Goal: Transaction & Acquisition: Purchase product/service

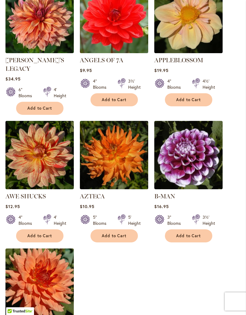
scroll to position [597, 0]
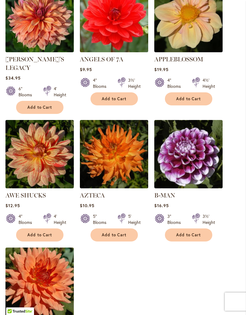
click at [197, 232] on span "Add to Cart" at bounding box center [188, 234] width 25 height 5
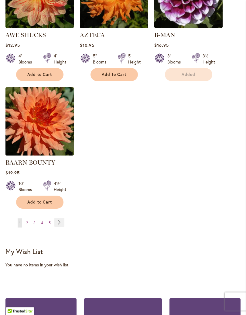
scroll to position [773, 0]
click at [28, 218] on link "Page 2" at bounding box center [27, 222] width 5 height 9
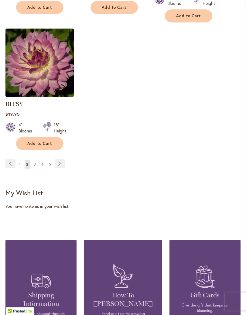
scroll to position [815, 0]
click at [34, 162] on span "3" at bounding box center [35, 164] width 2 height 5
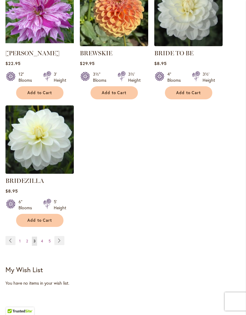
scroll to position [757, 0]
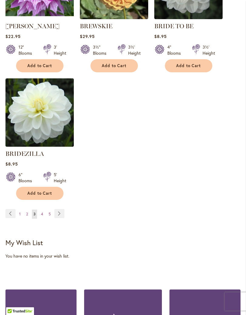
click at [43, 219] on link "Page 4" at bounding box center [41, 214] width 5 height 9
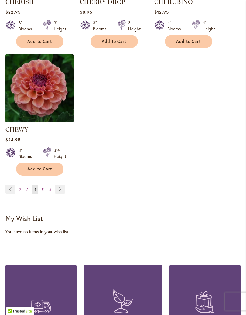
scroll to position [803, 0]
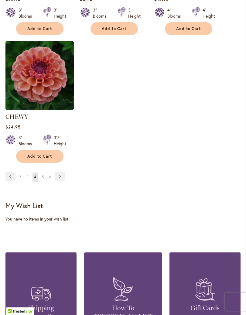
click at [61, 181] on link "Page Next" at bounding box center [60, 176] width 10 height 9
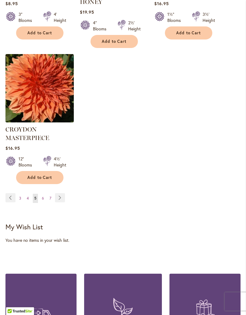
scroll to position [815, 0]
click at [60, 193] on link "Page Next" at bounding box center [60, 197] width 10 height 9
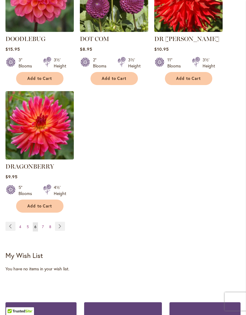
scroll to position [759, 0]
click at [61, 221] on link "Page Next" at bounding box center [60, 225] width 10 height 9
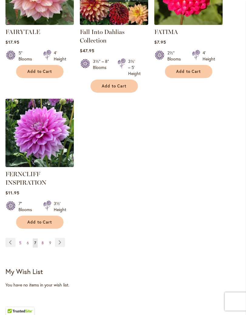
scroll to position [757, 0]
click at [61, 247] on link "Page Next" at bounding box center [60, 242] width 10 height 9
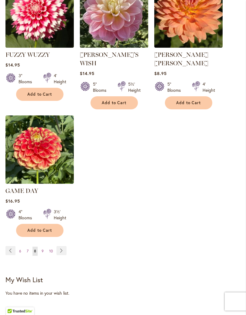
scroll to position [746, 0]
click at [63, 246] on link "Page Next" at bounding box center [61, 250] width 10 height 9
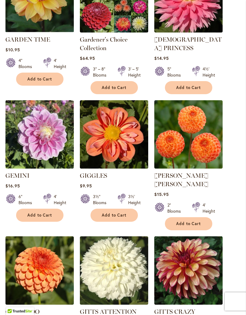
scroll to position [234, 0]
click at [200, 217] on button "Add to Cart" at bounding box center [188, 223] width 47 height 13
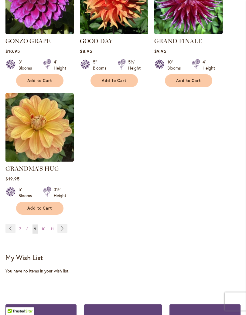
scroll to position [775, 0]
click at [64, 226] on link "Page Next" at bounding box center [62, 228] width 10 height 9
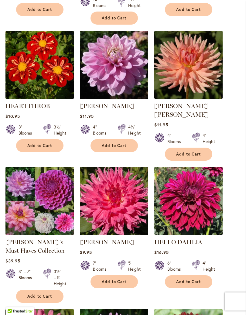
scroll to position [431, 0]
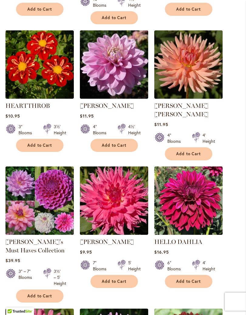
click at [113, 148] on span "Add to Cart" at bounding box center [114, 145] width 25 height 5
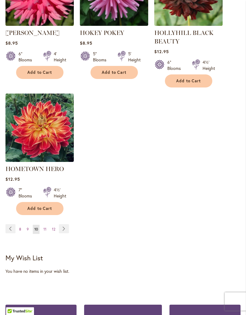
scroll to position [798, 0]
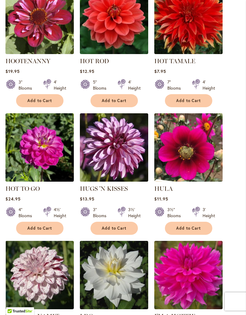
click at [123, 231] on span "Add to Cart" at bounding box center [114, 228] width 25 height 5
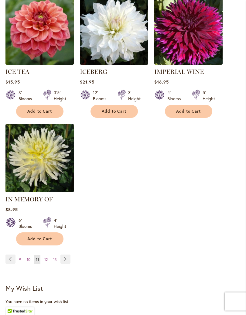
scroll to position [738, 0]
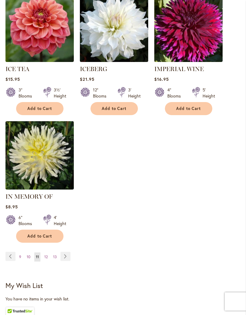
click at [69, 252] on link "Page Next" at bounding box center [65, 256] width 10 height 9
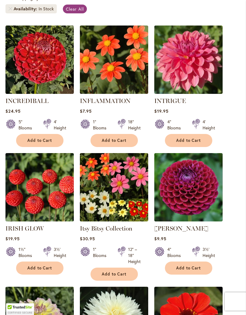
scroll to position [182, 0]
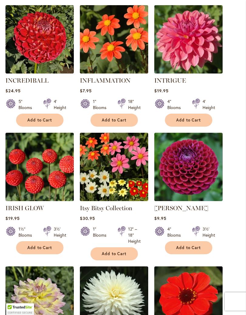
click at [47, 250] on span "Add to Cart" at bounding box center [39, 247] width 25 height 5
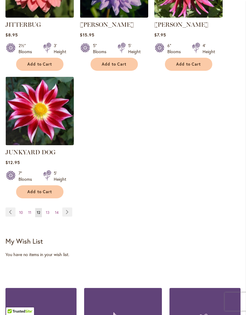
scroll to position [798, 0]
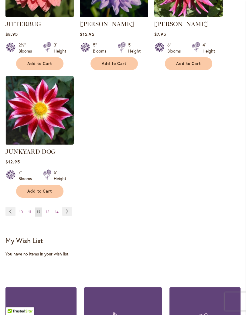
click at [70, 207] on link "Page Next" at bounding box center [67, 211] width 10 height 9
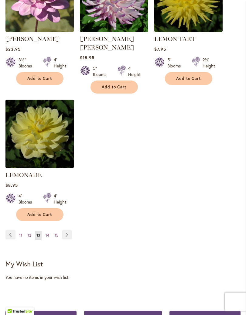
scroll to position [753, 0]
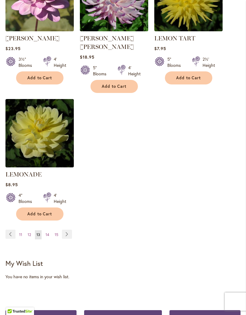
click at [69, 229] on link "Page Next" at bounding box center [67, 233] width 10 height 9
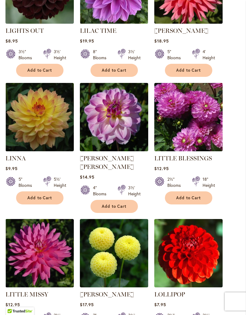
scroll to position [243, 0]
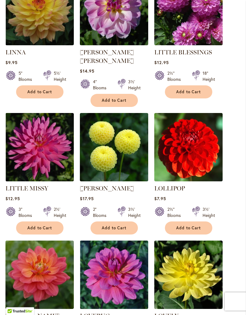
click at [125, 225] on span "Add to Cart" at bounding box center [114, 227] width 25 height 5
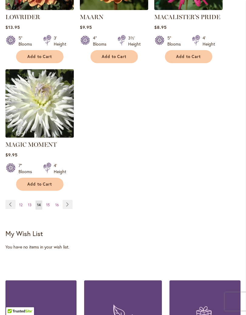
scroll to position [799, 0]
click at [69, 200] on link "Page Next" at bounding box center [67, 204] width 10 height 9
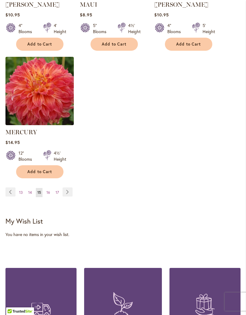
scroll to position [822, 0]
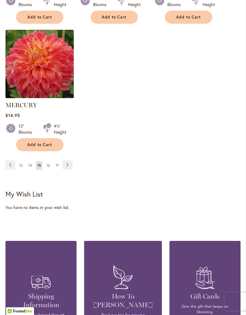
click at [70, 163] on link "Page Next" at bounding box center [67, 164] width 10 height 9
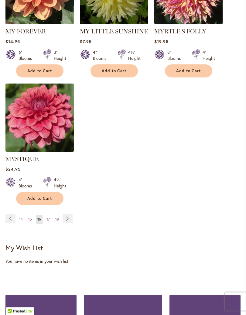
scroll to position [799, 0]
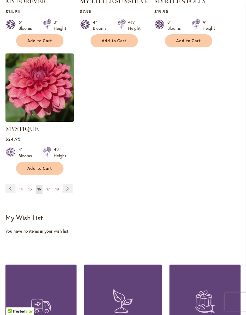
click at [68, 184] on link "Page Next" at bounding box center [67, 188] width 10 height 9
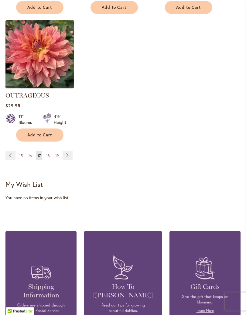
scroll to position [816, 0]
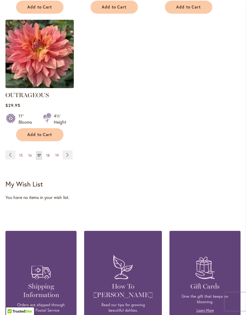
click at [69, 158] on link "Page Next" at bounding box center [67, 154] width 10 height 9
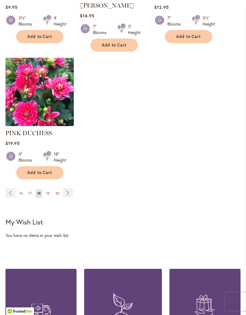
scroll to position [803, 0]
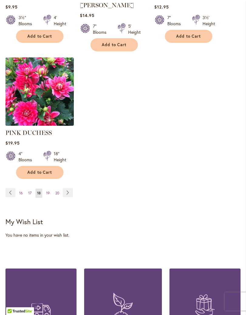
click at [70, 188] on link "Page Next" at bounding box center [68, 192] width 10 height 9
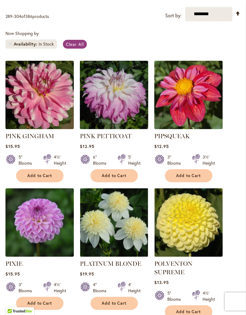
click at [46, 178] on span "Add to Cart" at bounding box center [39, 175] width 25 height 5
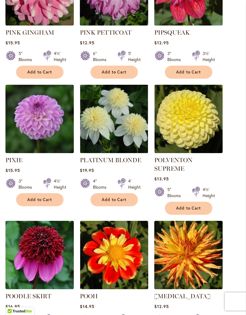
scroll to position [257, 0]
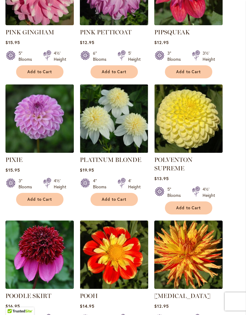
click at [122, 201] on button "Add to Cart" at bounding box center [113, 199] width 47 height 13
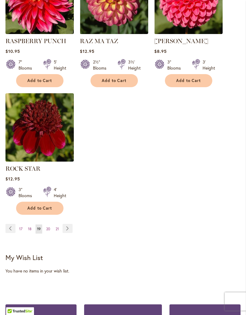
scroll to position [767, 0]
click at [71, 231] on link "Page Next" at bounding box center [67, 228] width 10 height 9
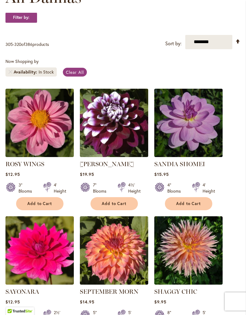
scroll to position [110, 0]
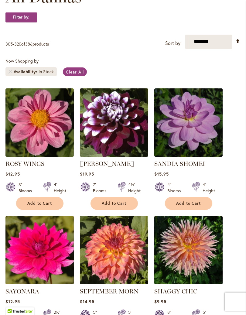
click at [120, 206] on span "Add to Cart" at bounding box center [114, 203] width 25 height 5
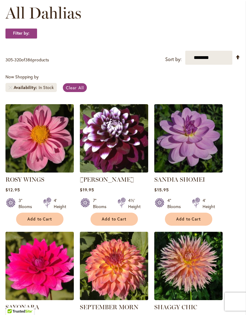
click at [120, 209] on div at bounding box center [122, 203] width 8 height 12
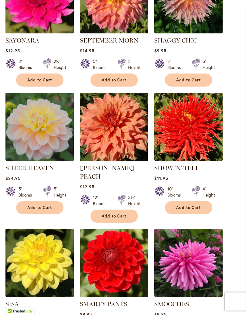
scroll to position [377, 0]
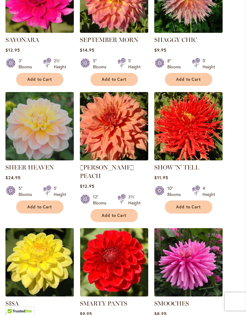
click at [52, 210] on span "Add to Cart" at bounding box center [39, 206] width 25 height 5
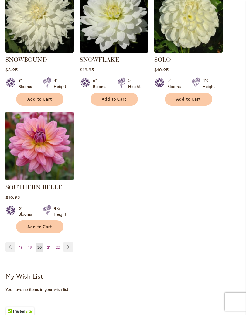
scroll to position [753, 0]
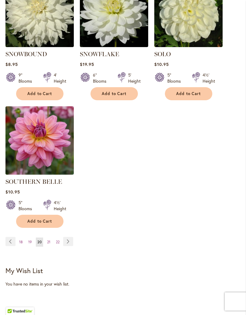
click at [69, 237] on link "Page Next" at bounding box center [68, 241] width 10 height 9
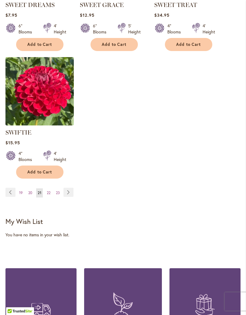
scroll to position [788, 0]
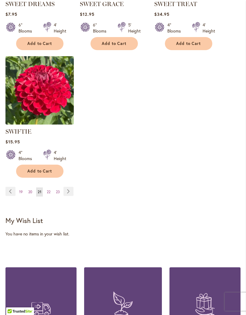
click at [69, 196] on link "Page Next" at bounding box center [68, 191] width 10 height 9
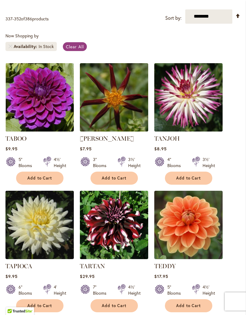
scroll to position [135, 0]
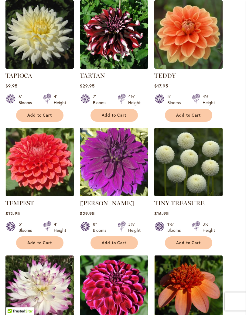
click at [203, 249] on button "Add to Cart" at bounding box center [188, 242] width 47 height 13
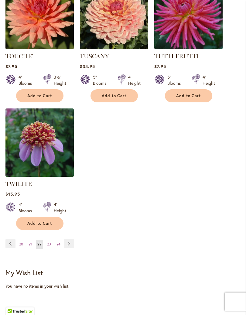
scroll to position [727, 0]
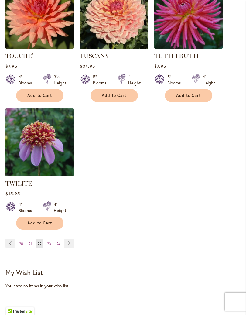
click at [70, 245] on link "Page Next" at bounding box center [69, 242] width 10 height 9
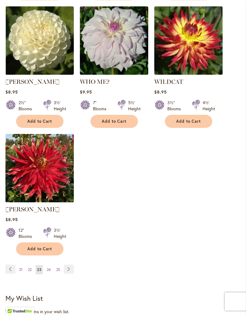
scroll to position [711, 0]
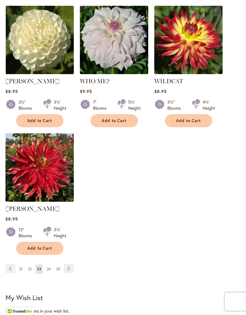
click at [68, 257] on link "Page Next" at bounding box center [69, 268] width 10 height 9
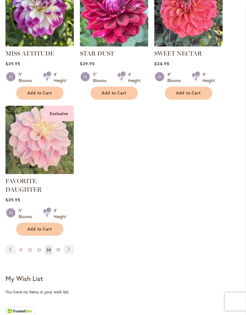
scroll to position [730, 0]
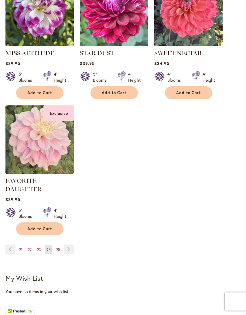
click at [70, 244] on link "Page Next" at bounding box center [69, 248] width 10 height 9
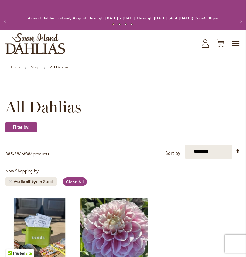
click at [221, 47] on span "11" at bounding box center [220, 45] width 3 height 4
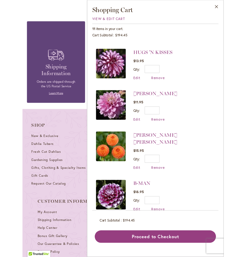
scroll to position [383, 0]
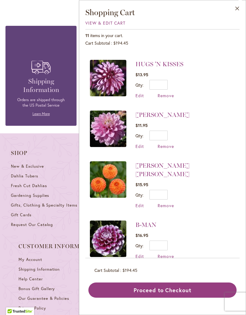
click at [234, 6] on button "Close" at bounding box center [237, 9] width 17 height 19
